Goal: Check status

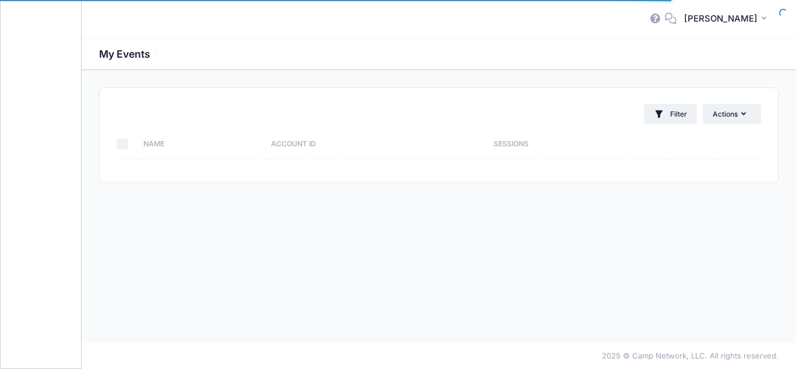
select select "10"
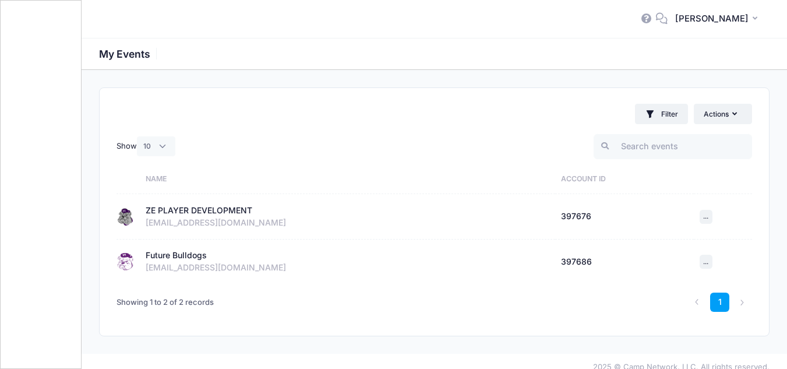
click at [159, 210] on div "ZE PLAYER DEVELOPMENT" at bounding box center [199, 211] width 107 height 12
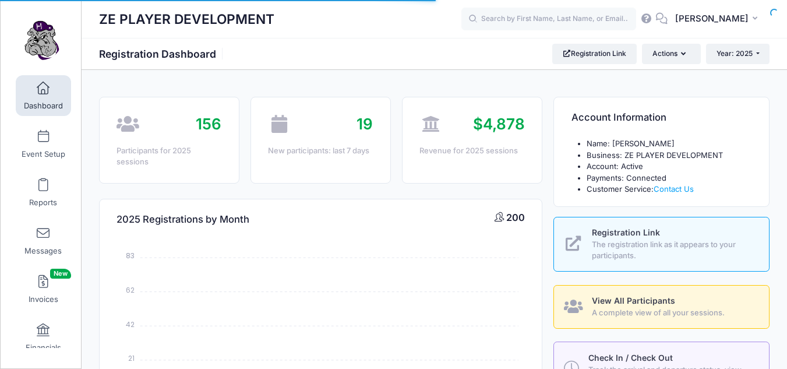
select select
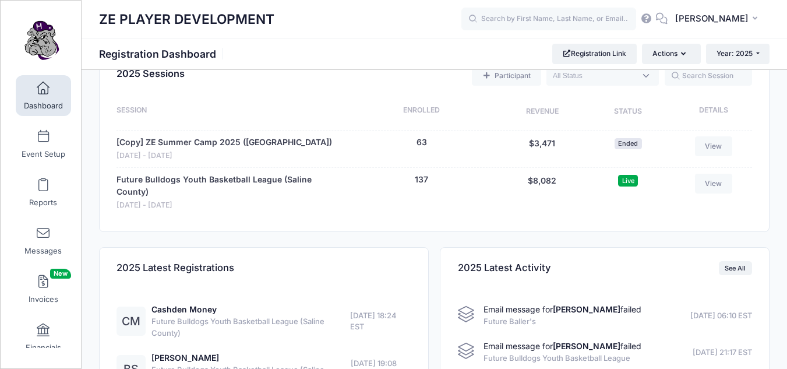
scroll to position [476, 0]
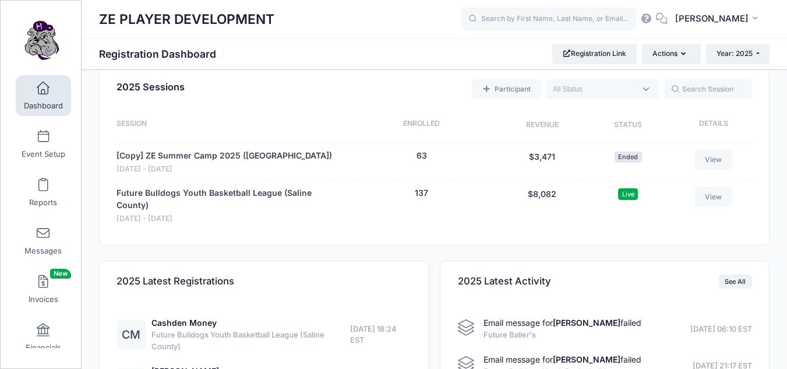
drag, startPoint x: 791, startPoint y: 53, endPoint x: 776, endPoint y: 202, distance: 149.9
click at [776, 202] on div "New Updates (as of 7/18)! Camp Network takes pride in constantly adding new fea…" at bounding box center [435, 100] width 706 height 977
